Goal: Task Accomplishment & Management: Manage account settings

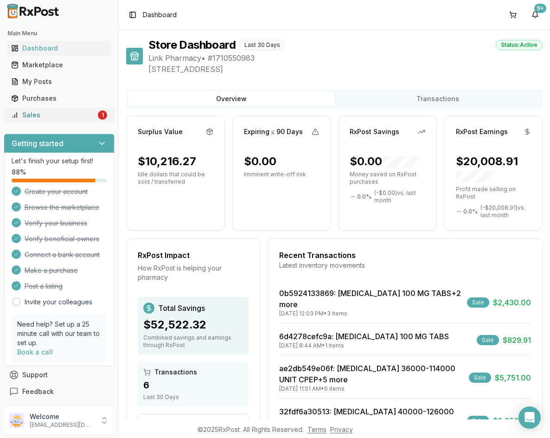
click at [70, 121] on link "Sales 1" at bounding box center [58, 115] width 103 height 17
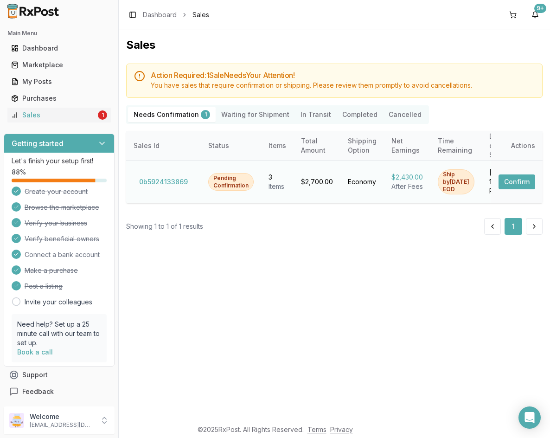
click at [507, 179] on button "Confirm" at bounding box center [516, 181] width 37 height 15
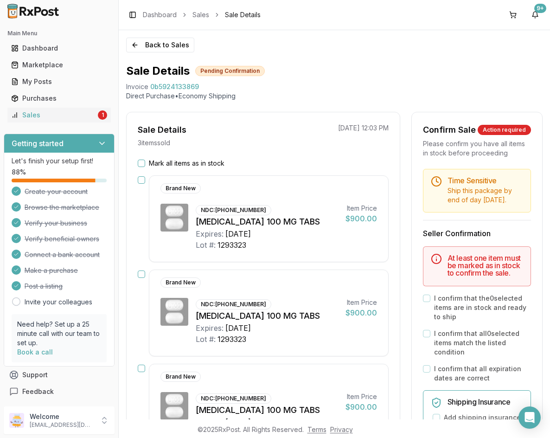
click at [140, 164] on button "Mark all items as in stock" at bounding box center [141, 162] width 7 height 7
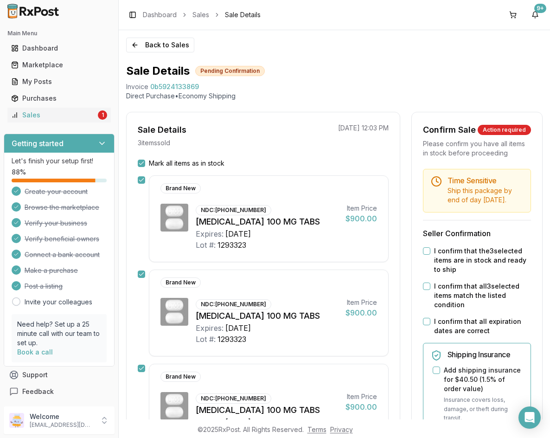
click at [425, 255] on button "I confirm that the 3 selected items are in stock and ready to ship" at bounding box center [426, 250] width 7 height 7
click at [425, 290] on button "I confirm that all 3 selected items match the listed condition" at bounding box center [426, 285] width 7 height 7
click at [426, 325] on button "I confirm that all expiration dates are correct" at bounding box center [426, 321] width 7 height 7
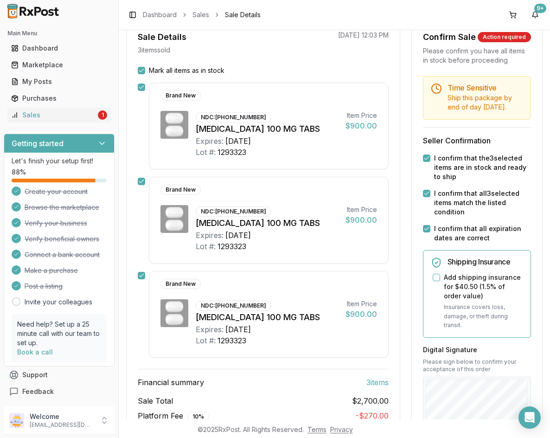
scroll to position [232, 0]
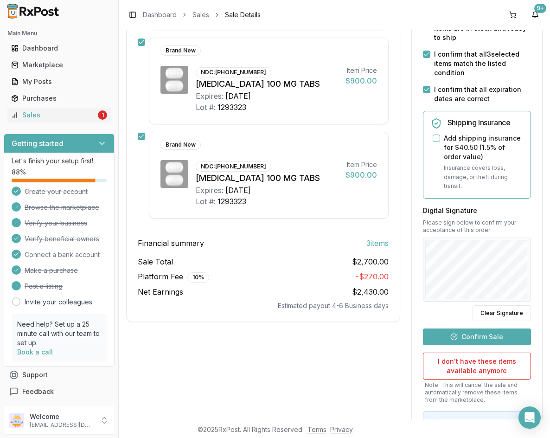
click at [493, 345] on button "Confirm Sale" at bounding box center [477, 336] width 108 height 17
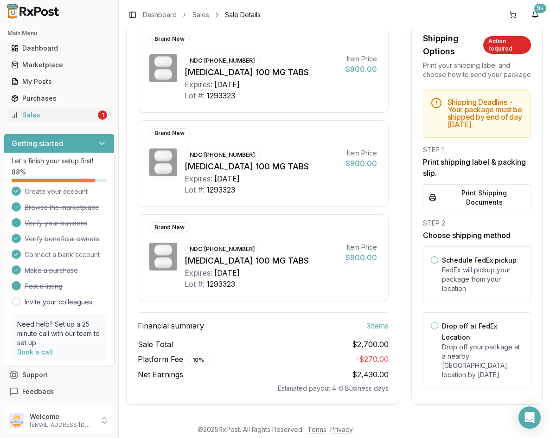
scroll to position [133, 0]
click at [431, 329] on button "Drop off at FedEx Location" at bounding box center [434, 325] width 7 height 7
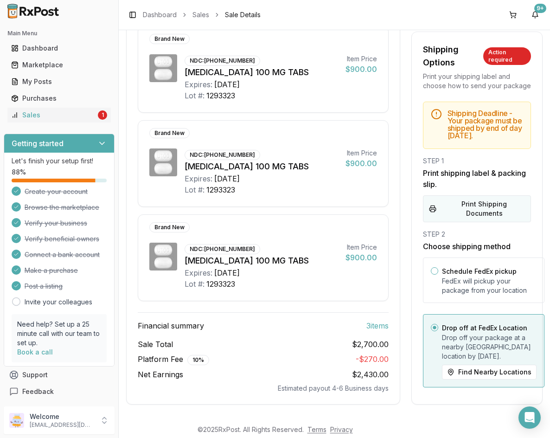
click at [450, 211] on button "Print Shipping Documents" at bounding box center [477, 208] width 108 height 27
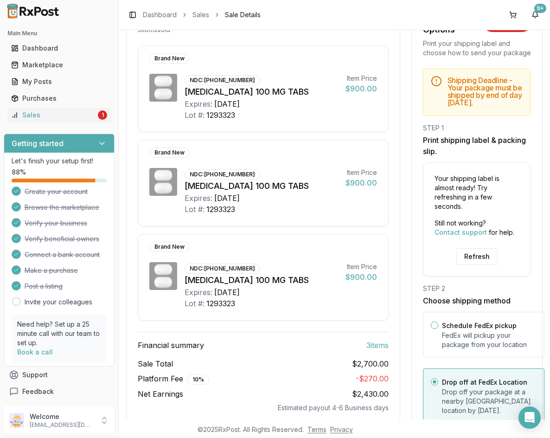
scroll to position [175, 0]
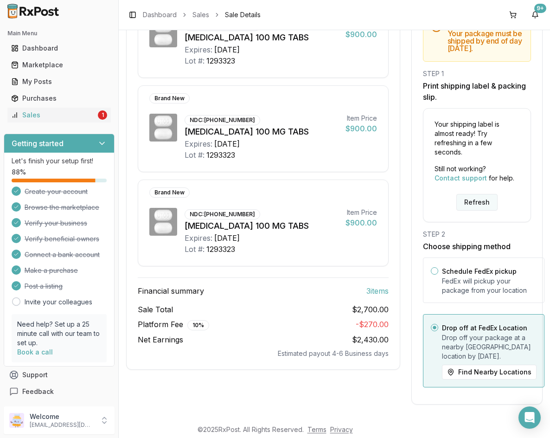
click at [476, 199] on button "Refresh" at bounding box center [476, 202] width 41 height 17
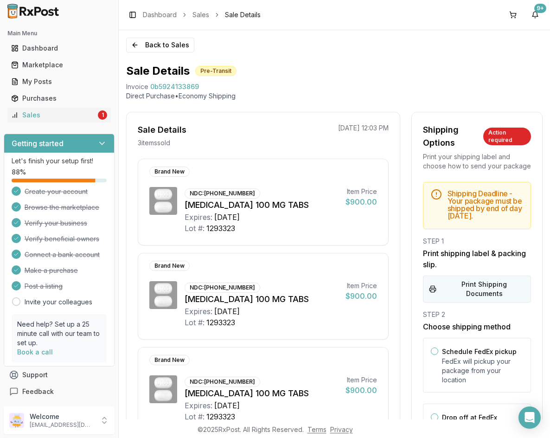
click at [477, 293] on button "Print Shipping Documents" at bounding box center [477, 288] width 108 height 27
